Goal: Information Seeking & Learning: Learn about a topic

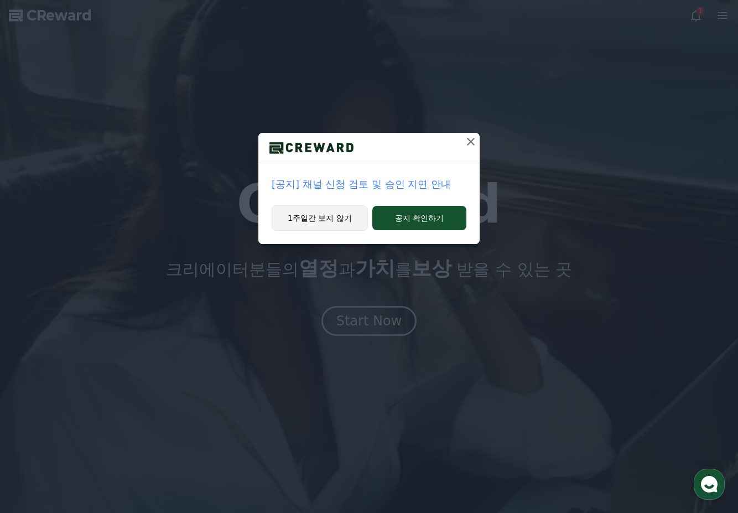
click at [277, 216] on button "1주일간 보지 않기" at bounding box center [320, 217] width 96 height 25
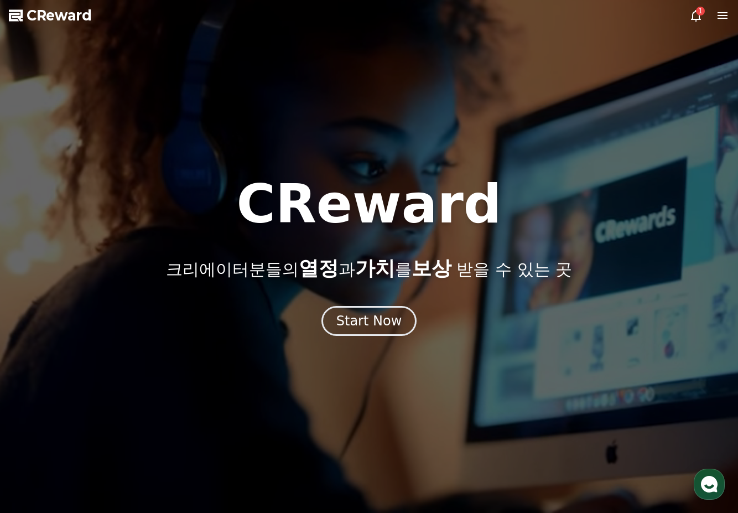
click at [701, 15] on div "1" at bounding box center [700, 11] width 9 height 9
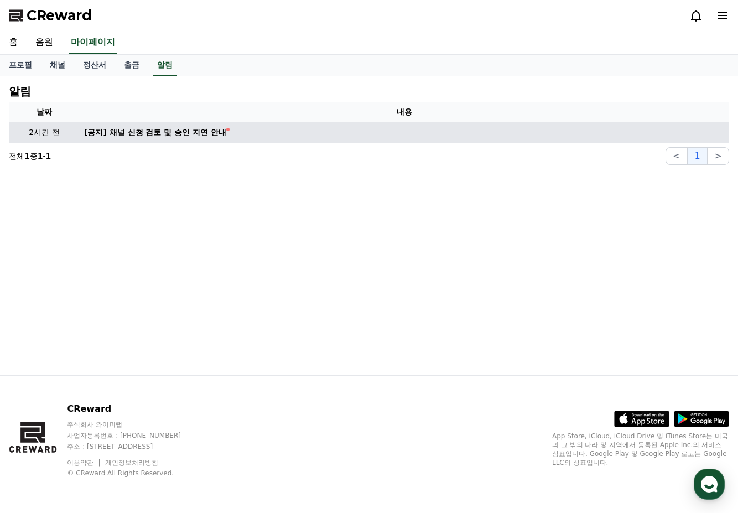
click at [172, 128] on div "[공지] 채널 신청 검토 및 승인 지연 안내" at bounding box center [155, 133] width 142 height 12
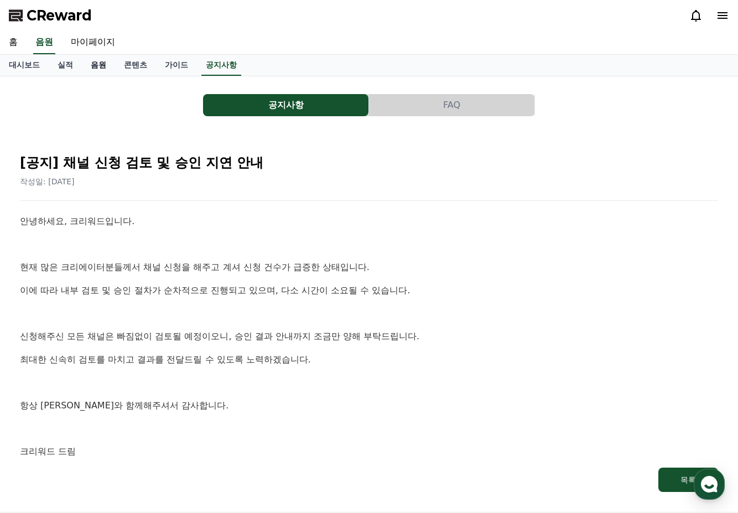
click at [91, 65] on link "음원" at bounding box center [98, 65] width 33 height 21
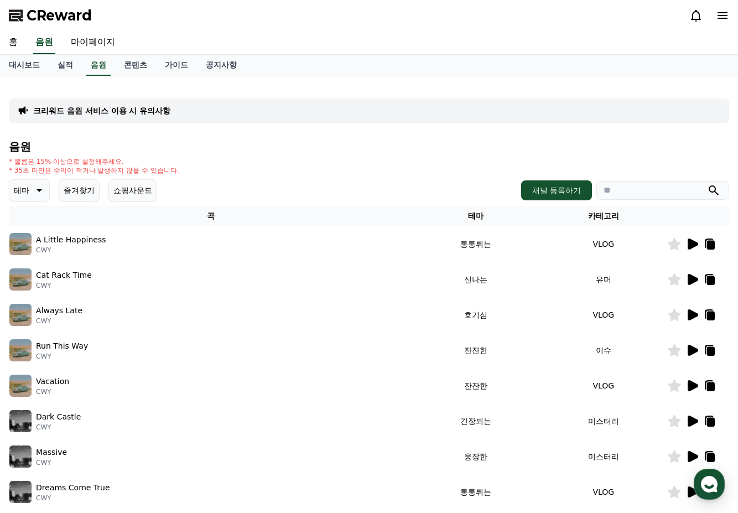
scroll to position [111, 0]
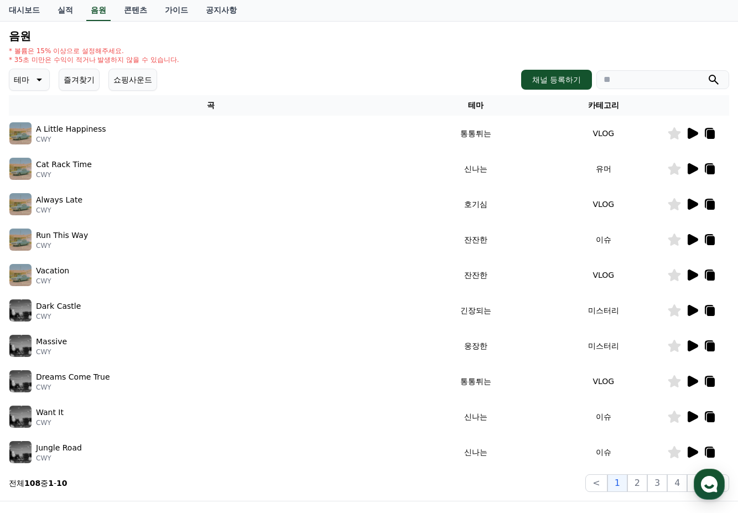
click at [690, 450] on icon at bounding box center [693, 452] width 11 height 11
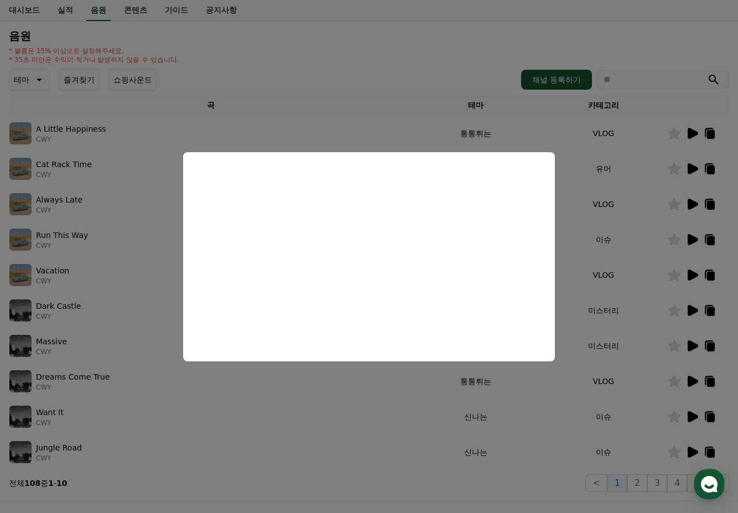
click at [691, 419] on button "close modal" at bounding box center [369, 256] width 738 height 513
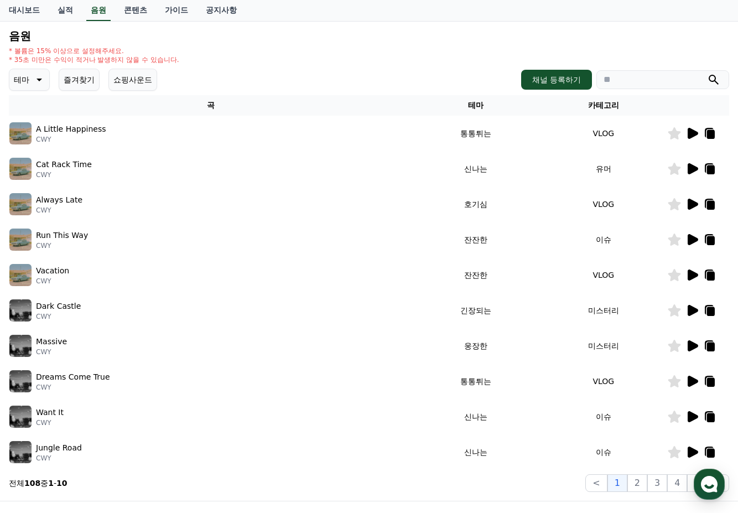
click at [691, 417] on icon at bounding box center [693, 416] width 11 height 11
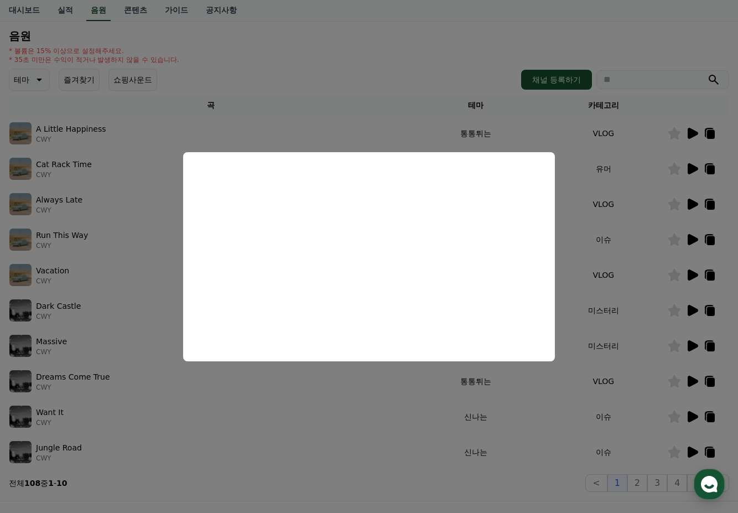
click at [537, 476] on button "close modal" at bounding box center [369, 256] width 738 height 513
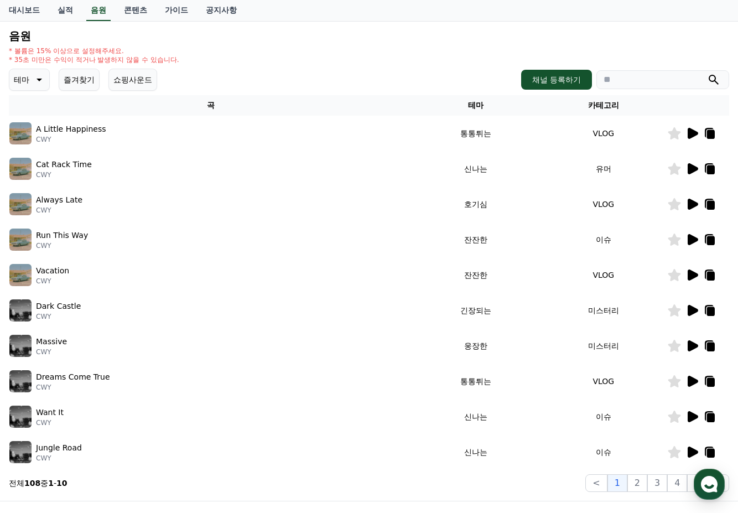
click at [688, 382] on icon at bounding box center [693, 381] width 11 height 11
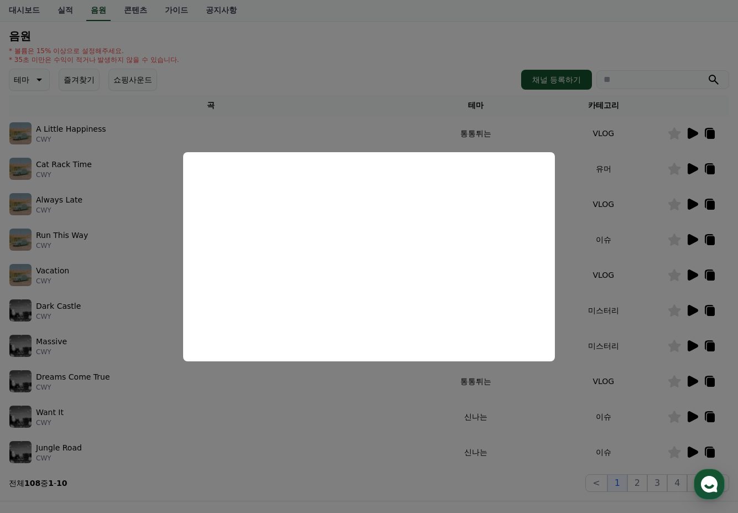
click at [299, 461] on button "close modal" at bounding box center [369, 256] width 738 height 513
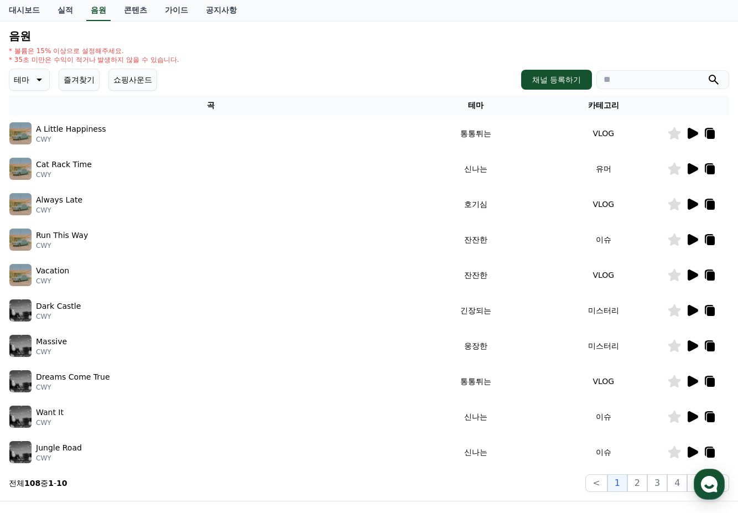
click at [687, 272] on icon at bounding box center [692, 274] width 13 height 13
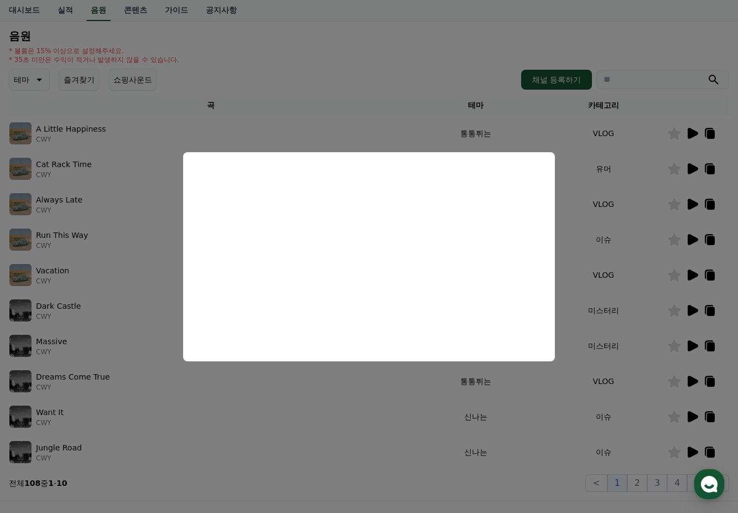
click at [692, 310] on button "close modal" at bounding box center [369, 256] width 738 height 513
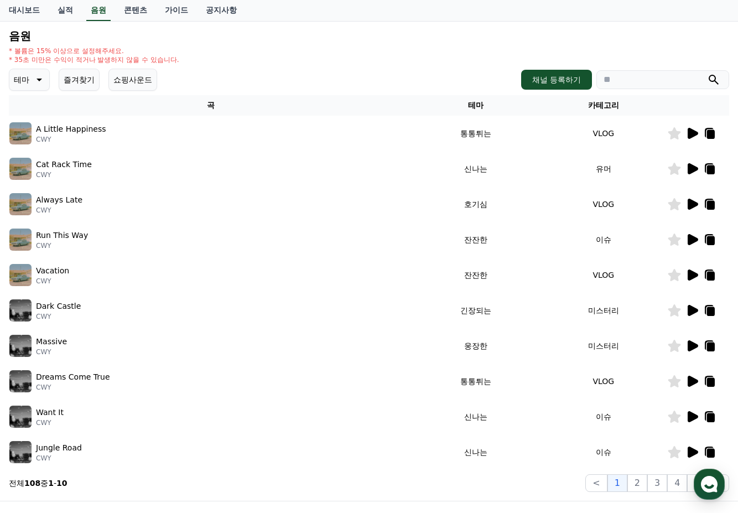
click at [689, 236] on icon at bounding box center [693, 239] width 11 height 11
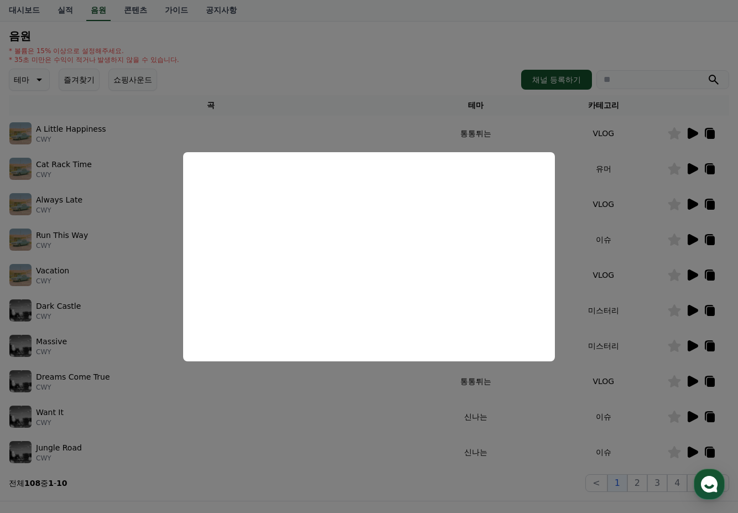
click at [649, 485] on button "close modal" at bounding box center [369, 256] width 738 height 513
click at [639, 483] on button "2" at bounding box center [637, 483] width 20 height 18
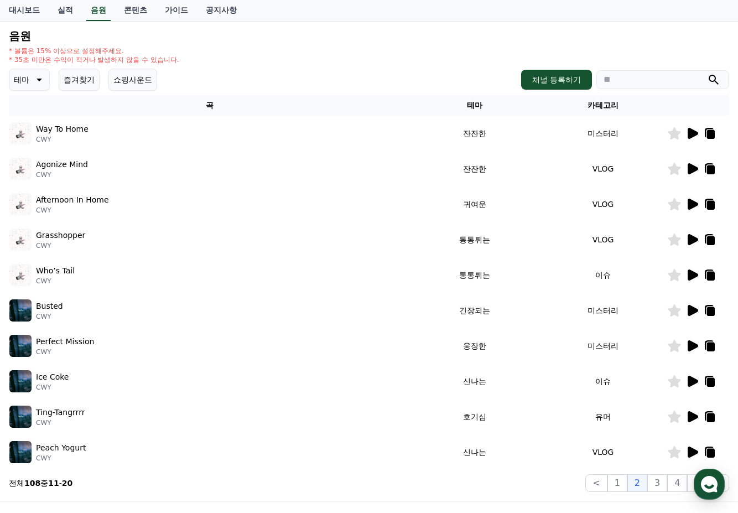
click at [691, 237] on icon at bounding box center [693, 239] width 11 height 11
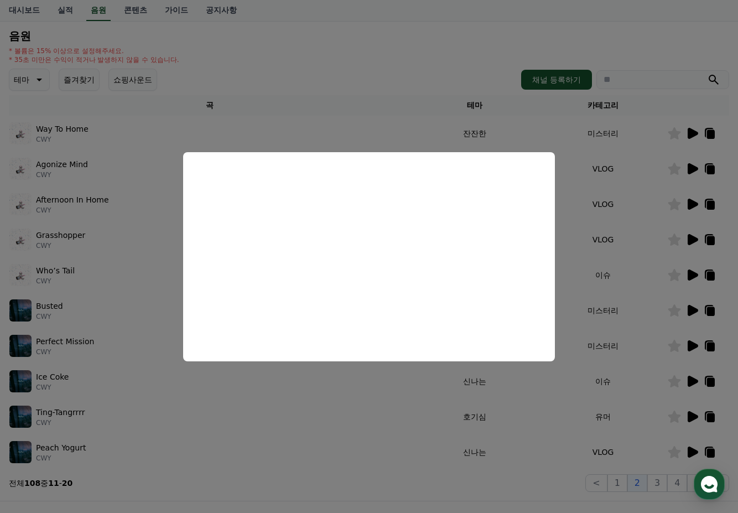
drag, startPoint x: 666, startPoint y: 276, endPoint x: 673, endPoint y: 274, distance: 7.5
click at [673, 274] on button "close modal" at bounding box center [369, 256] width 738 height 513
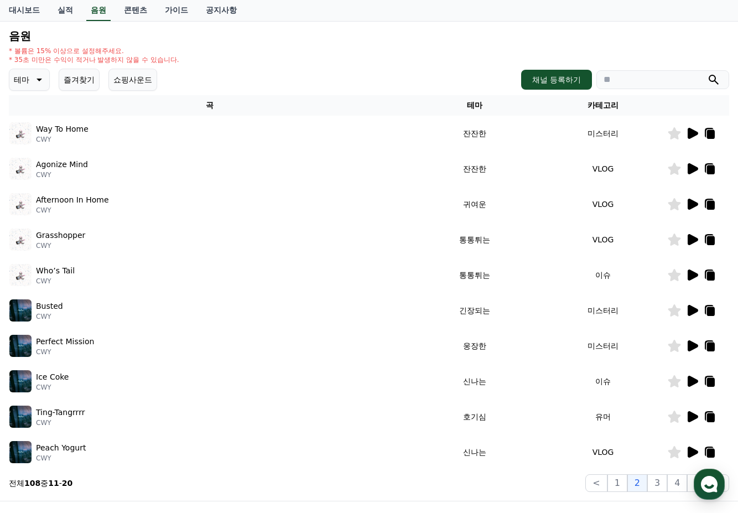
click at [692, 274] on icon at bounding box center [693, 274] width 11 height 11
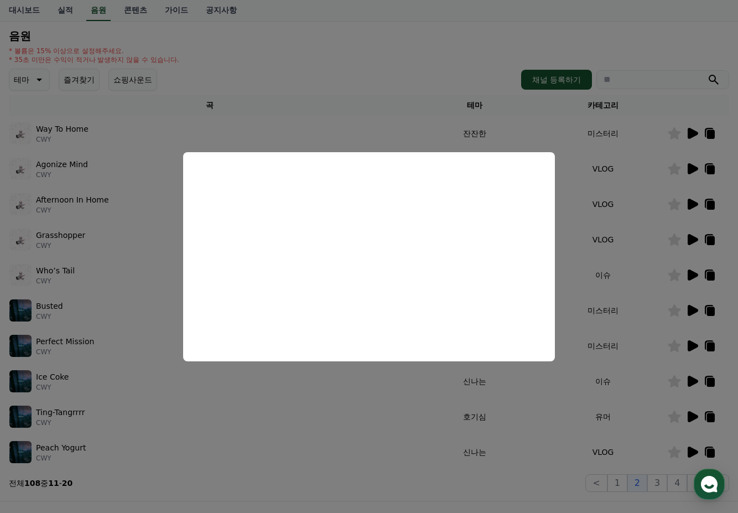
click at [699, 382] on button "close modal" at bounding box center [369, 256] width 738 height 513
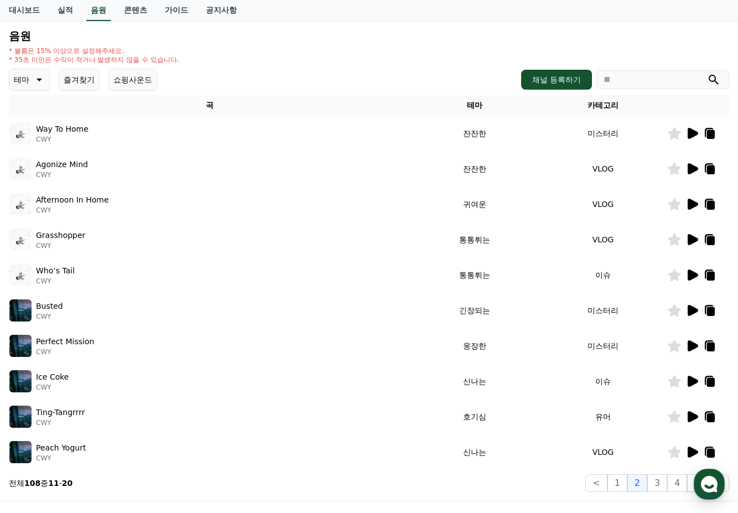
click at [699, 382] on div at bounding box center [698, 381] width 61 height 13
click at [697, 382] on icon at bounding box center [693, 381] width 11 height 11
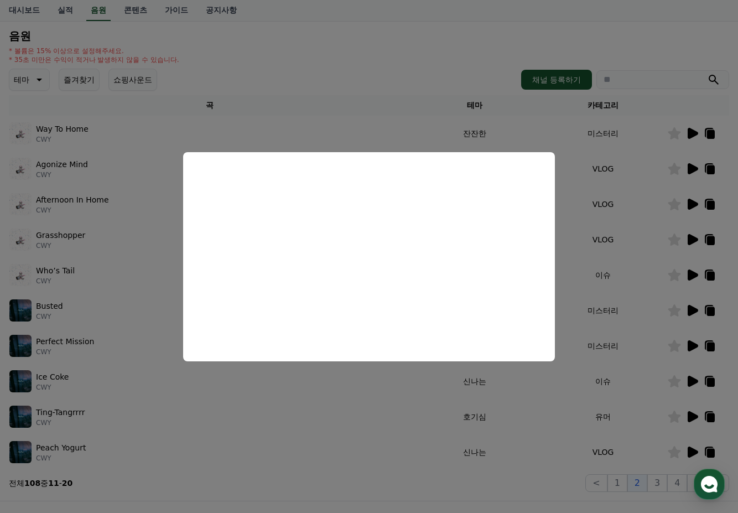
click at [553, 372] on button "close modal" at bounding box center [369, 256] width 738 height 513
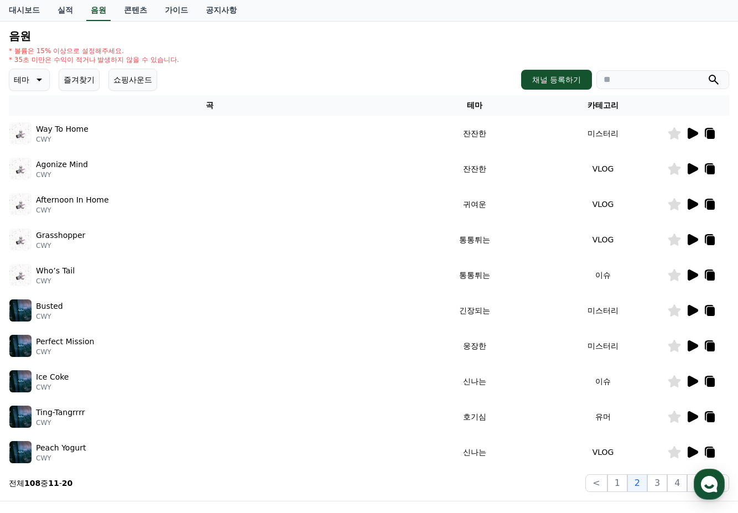
click at [707, 382] on icon at bounding box center [709, 381] width 13 height 13
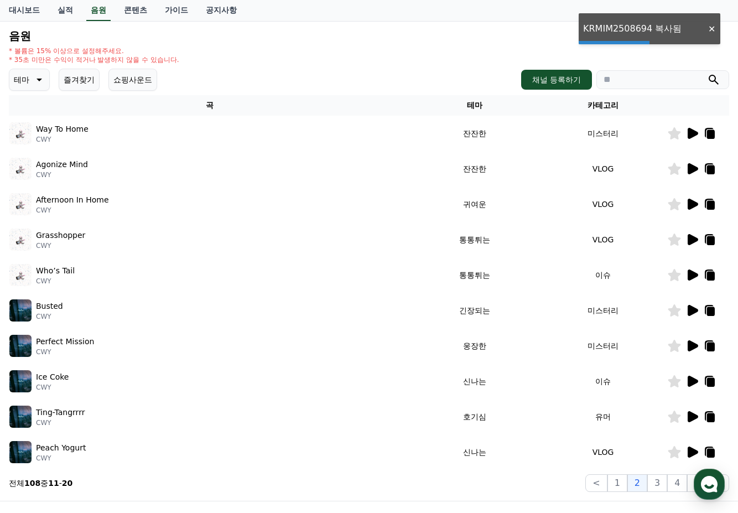
click at [620, 72] on input "search" at bounding box center [662, 79] width 133 height 19
paste input "**********"
type input "**********"
